Goal: Check status

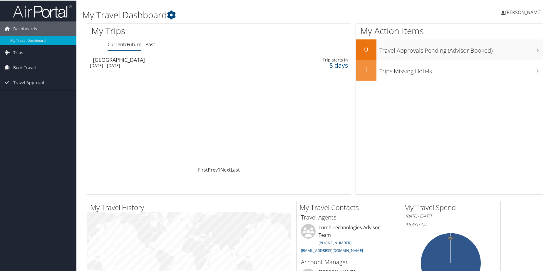
click at [106, 61] on div "[GEOGRAPHIC_DATA]" at bounding box center [174, 58] width 163 height 5
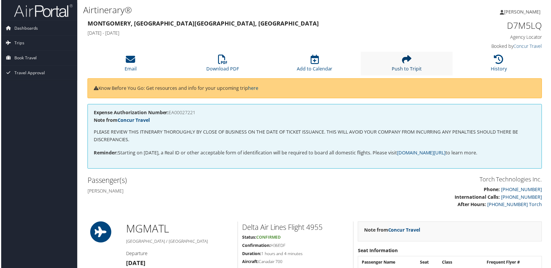
click at [406, 60] on icon at bounding box center [407, 59] width 9 height 9
